Goal: Transaction & Acquisition: Purchase product/service

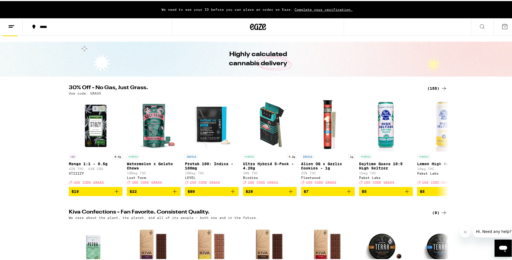
click at [441, 87] on icon at bounding box center [444, 87] width 6 height 6
click at [432, 87] on div "(155)" at bounding box center [438, 87] width 20 height 6
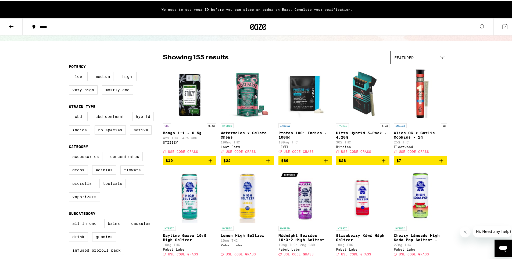
scroll to position [31, 0]
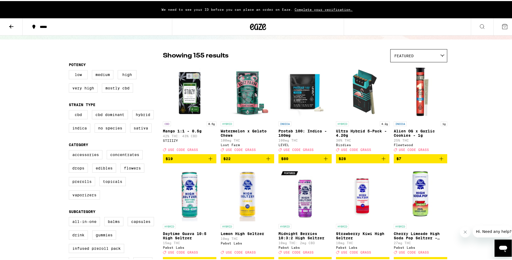
click at [192, 107] on img "Open page for Mango 1:1 - 0.5g from STIIIZY" at bounding box center [190, 91] width 54 height 54
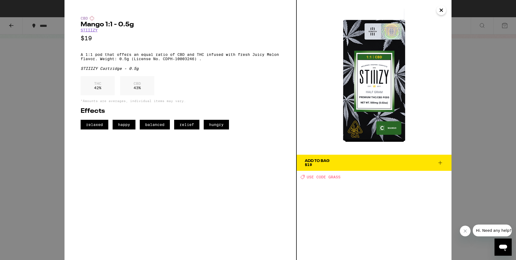
click at [442, 8] on icon "Close" at bounding box center [441, 10] width 6 height 8
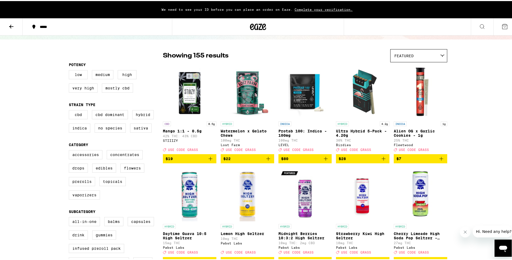
click at [242, 105] on img "Open page for Watermelon x Gelato Chews from Lost Farm" at bounding box center [248, 91] width 54 height 54
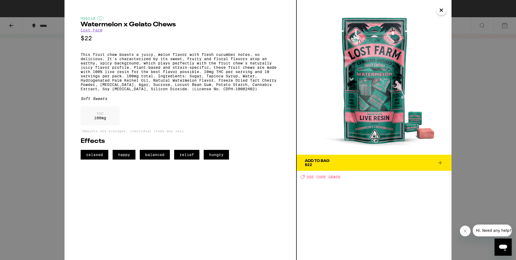
click at [443, 9] on icon "Close" at bounding box center [441, 10] width 6 height 8
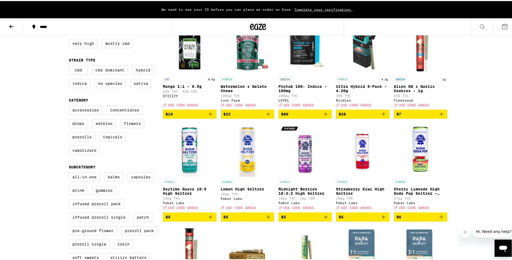
scroll to position [56, 0]
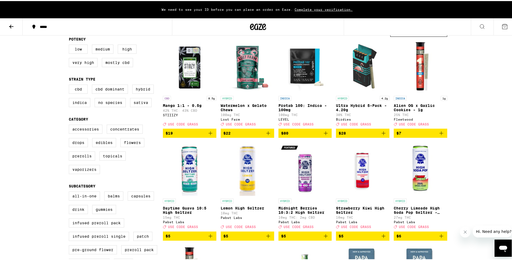
click at [173, 110] on p "42% THC: 43% CBD" at bounding box center [190, 109] width 54 height 3
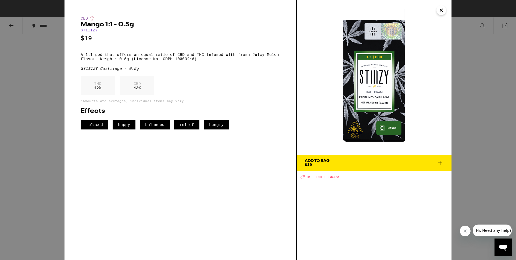
click at [443, 6] on icon "Close" at bounding box center [441, 10] width 6 height 8
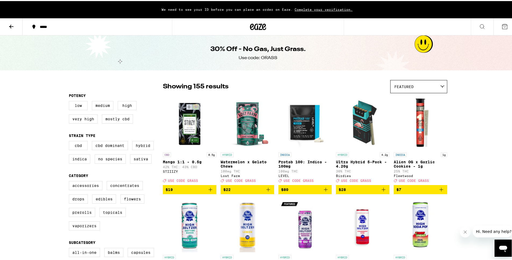
click at [5, 25] on button at bounding box center [11, 25] width 23 height 17
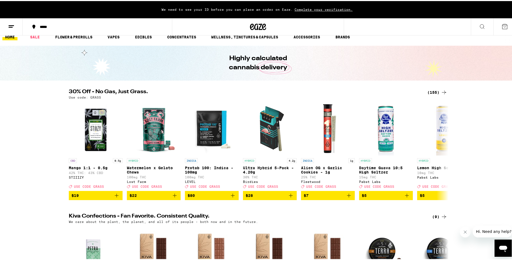
scroll to position [5, 0]
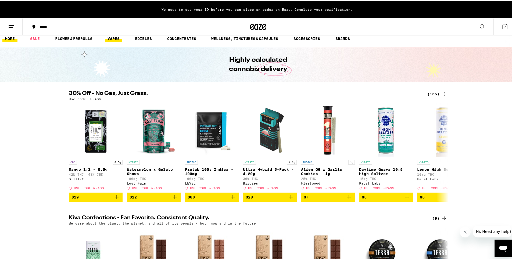
click at [116, 34] on link "VAPES" at bounding box center [113, 37] width 17 height 6
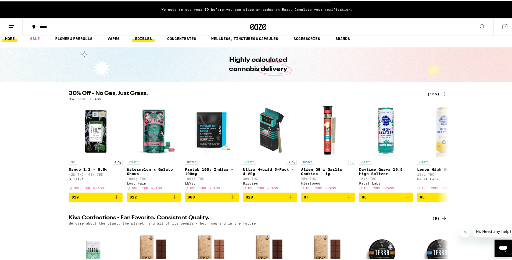
click at [141, 39] on link "EDIBLES" at bounding box center [143, 37] width 22 height 6
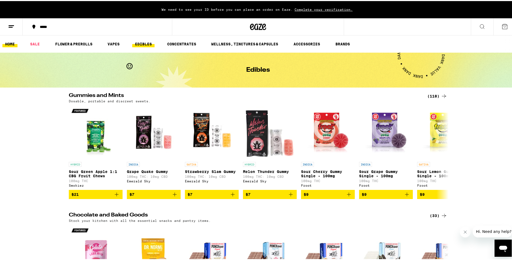
click at [11, 44] on link "HOME" at bounding box center [9, 43] width 15 height 6
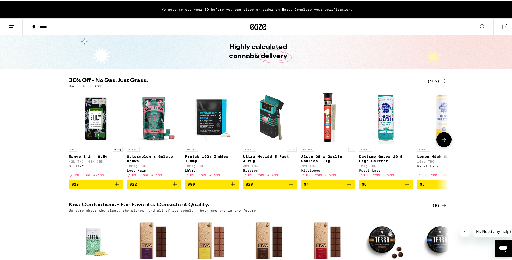
scroll to position [15, 0]
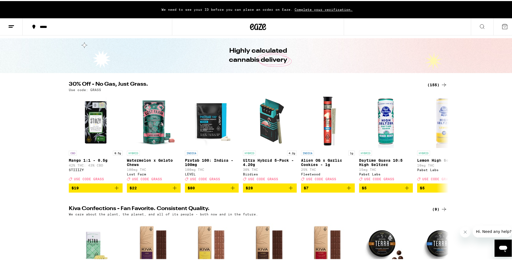
click at [437, 83] on div "(155)" at bounding box center [438, 84] width 20 height 6
click at [442, 83] on icon at bounding box center [444, 84] width 6 height 6
click at [429, 84] on div "(155)" at bounding box center [438, 84] width 20 height 6
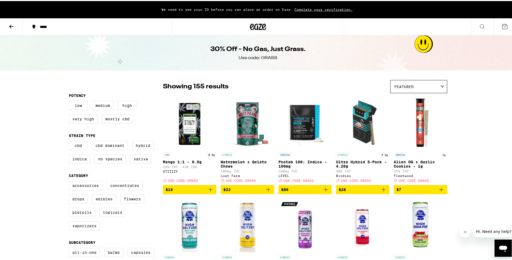
click at [9, 27] on icon at bounding box center [11, 25] width 6 height 6
